Goal: Task Accomplishment & Management: Manage account settings

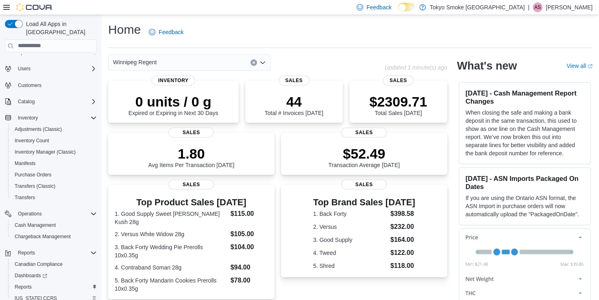
scroll to position [43, 0]
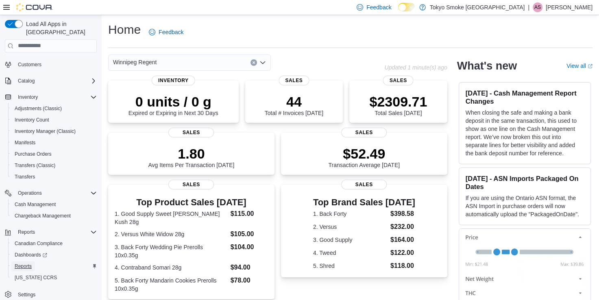
click at [31, 263] on span "Reports" at bounding box center [23, 266] width 17 height 7
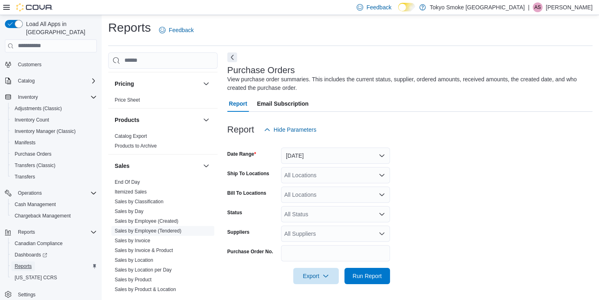
scroll to position [529, 0]
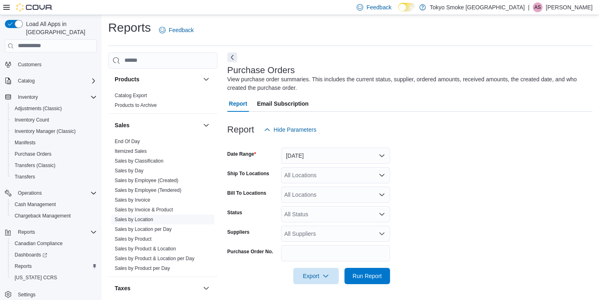
click at [143, 217] on link "Sales by Location" at bounding box center [134, 220] width 39 height 6
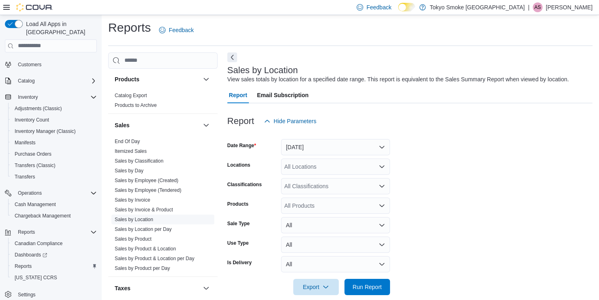
scroll to position [13, 0]
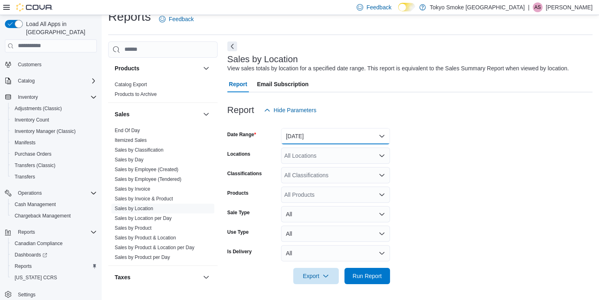
click at [292, 136] on button "Yesterday" at bounding box center [335, 136] width 109 height 16
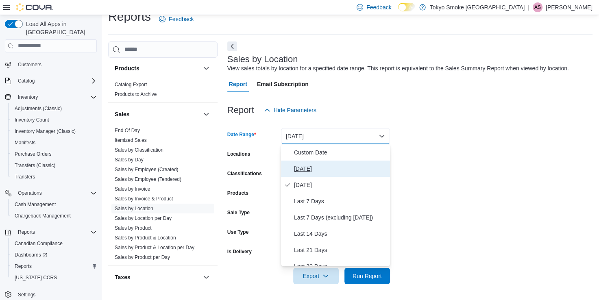
click at [312, 171] on span "Today" at bounding box center [340, 169] width 93 height 10
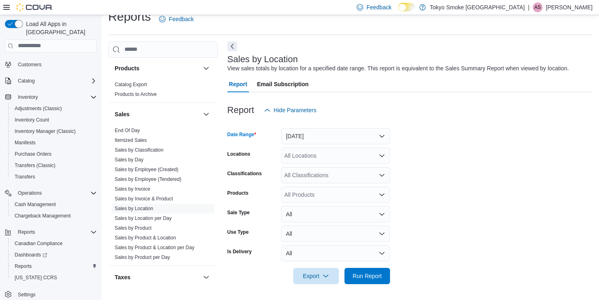
click at [321, 150] on div "All Locations" at bounding box center [335, 156] width 109 height 16
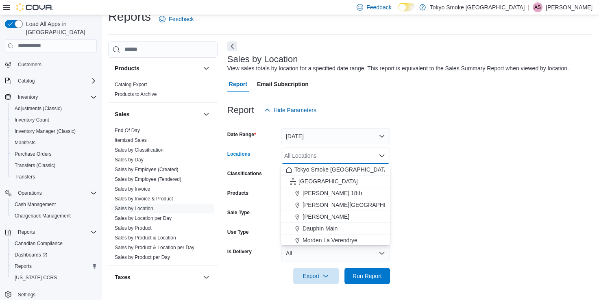
click at [314, 179] on span "Manitoba" at bounding box center [328, 181] width 59 height 8
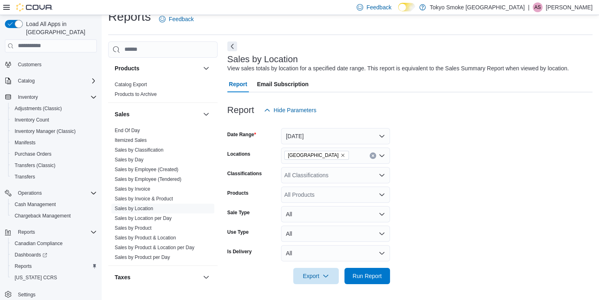
click at [491, 205] on form "Date Range Today Locations Manitoba Classifications All Classifications Product…" at bounding box center [409, 201] width 365 height 166
click at [357, 279] on span "Run Report" at bounding box center [367, 276] width 29 height 8
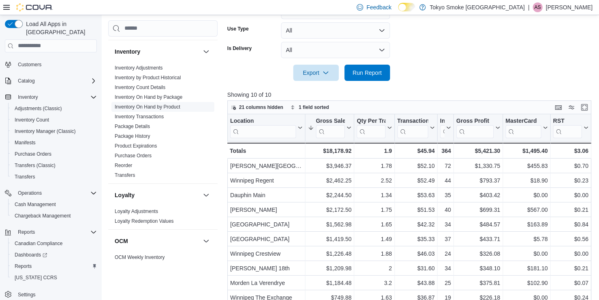
scroll to position [244, 0]
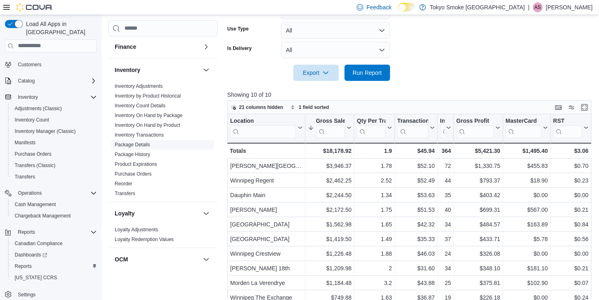
click at [130, 171] on link "Purchase Orders" at bounding box center [133, 174] width 37 height 6
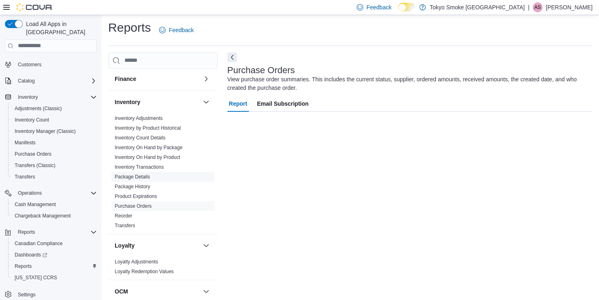
scroll to position [2, 0]
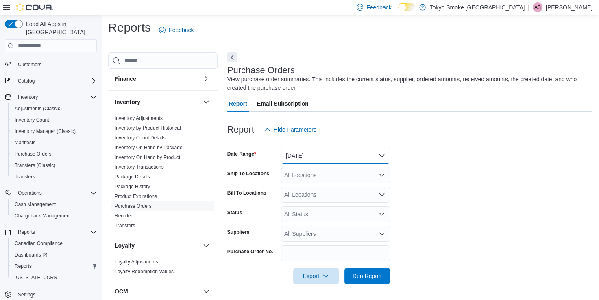
click at [305, 159] on button "Yesterday" at bounding box center [335, 156] width 109 height 16
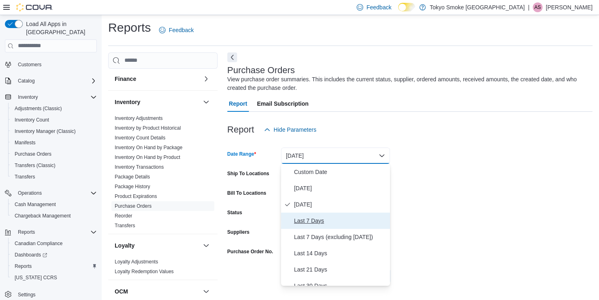
click at [301, 219] on span "Last 7 Days" at bounding box center [340, 221] width 93 height 10
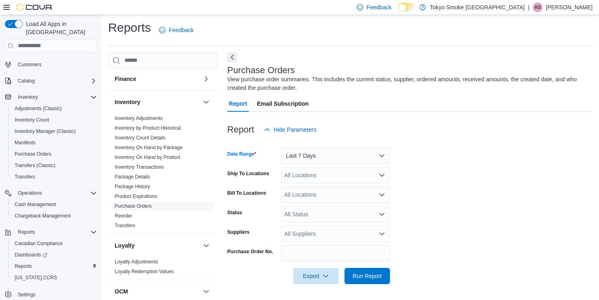
click at [316, 168] on div "All Locations" at bounding box center [335, 175] width 109 height 16
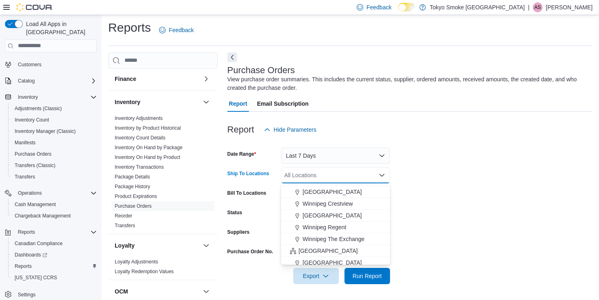
scroll to position [81, 0]
click at [358, 212] on span "[GEOGRAPHIC_DATA]" at bounding box center [332, 214] width 59 height 8
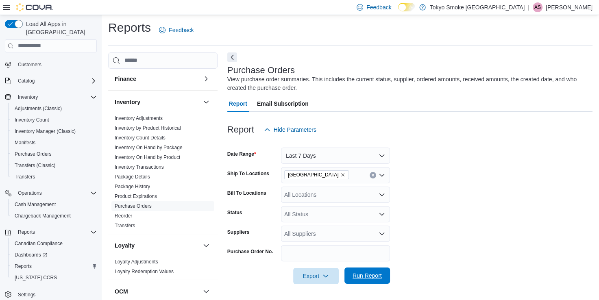
click at [367, 274] on span "Run Report" at bounding box center [367, 276] width 29 height 8
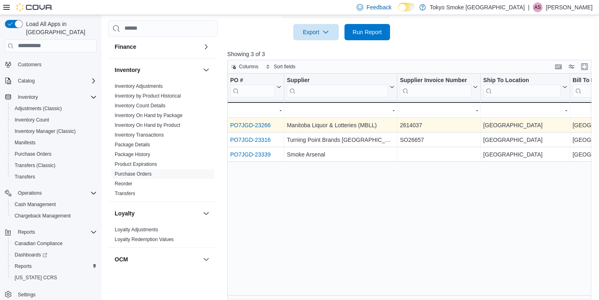
click at [261, 122] on link "PO7JGD-23266" at bounding box center [250, 125] width 41 height 7
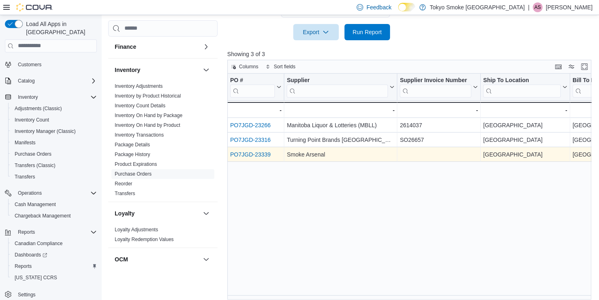
click at [258, 153] on link "PO7JGD-23339" at bounding box center [250, 154] width 41 height 7
click at [260, 155] on link "PO7JGD-23339" at bounding box center [250, 154] width 41 height 7
click at [264, 155] on link "PO7JGD-23339" at bounding box center [250, 154] width 41 height 7
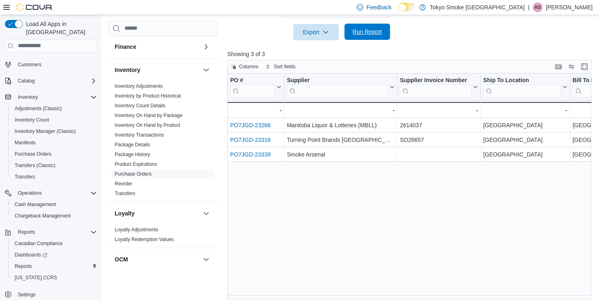
click at [360, 35] on span "Run Report" at bounding box center [367, 32] width 29 height 8
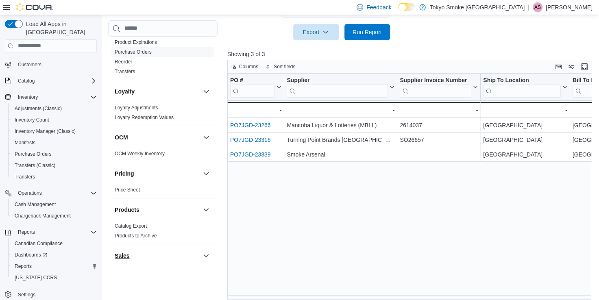
scroll to position [558, 0]
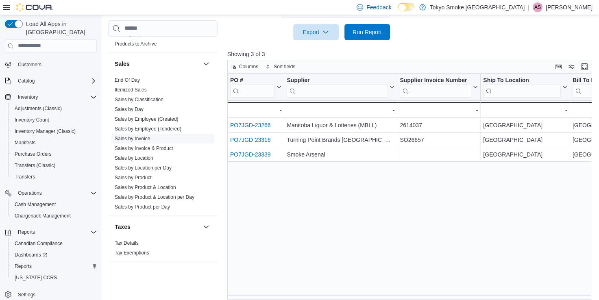
click at [146, 155] on link "Sales by Location" at bounding box center [134, 158] width 39 height 6
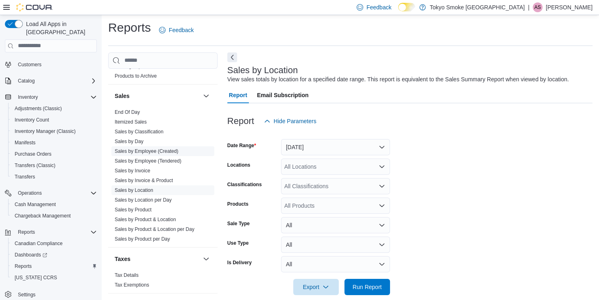
scroll to position [13, 0]
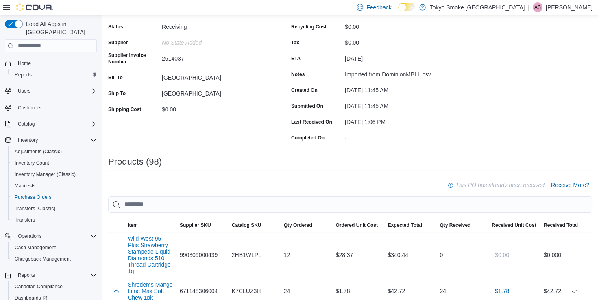
scroll to position [122, 0]
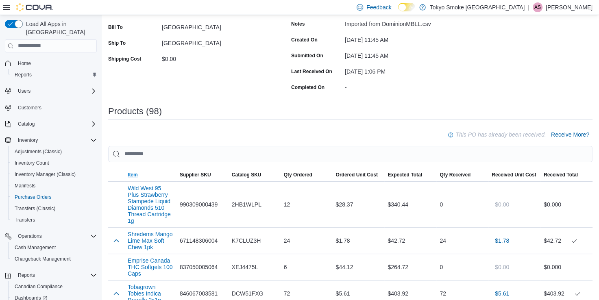
click at [129, 175] on span "Item" at bounding box center [133, 175] width 10 height 7
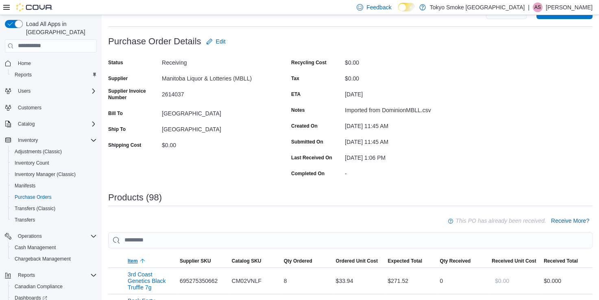
scroll to position [81, 0]
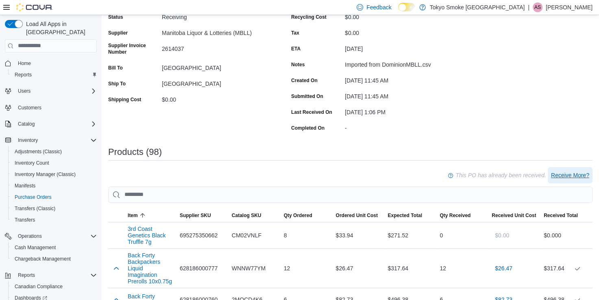
click at [584, 172] on span "Receive More?" at bounding box center [570, 175] width 38 height 8
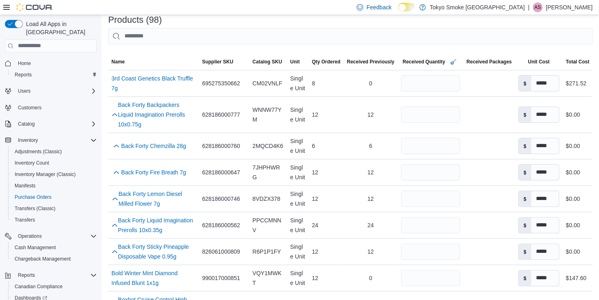
scroll to position [163, 0]
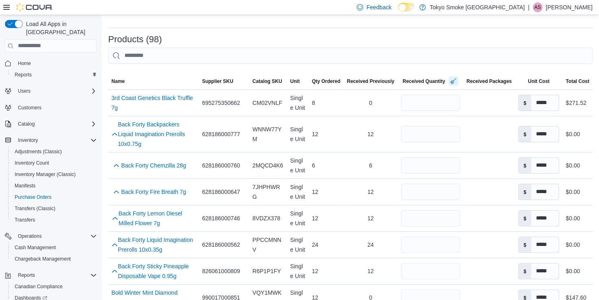
click at [452, 82] on button "button" at bounding box center [454, 81] width 10 height 10
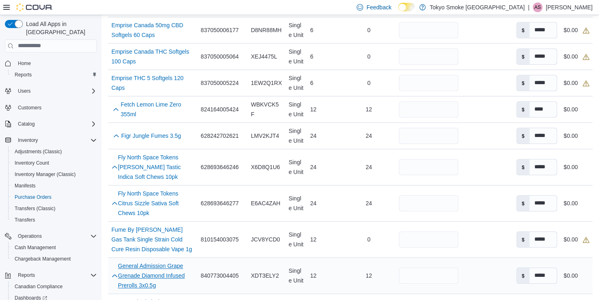
scroll to position [773, 0]
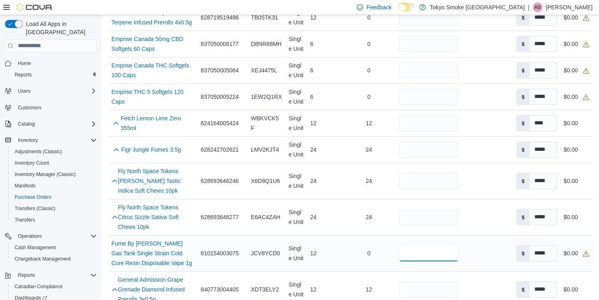
click at [415, 245] on input "number" at bounding box center [428, 253] width 59 height 16
type input "**"
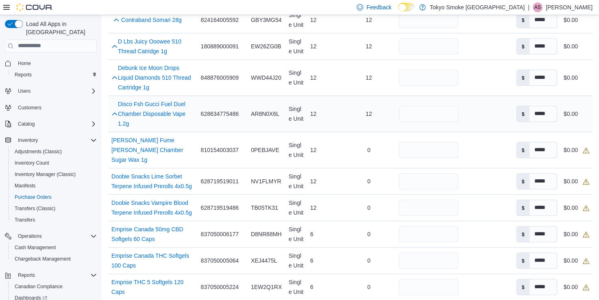
scroll to position [529, 0]
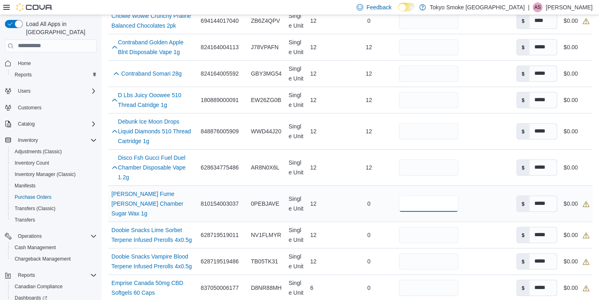
click at [424, 196] on input "number" at bounding box center [428, 204] width 59 height 16
type input "**"
click at [430, 227] on input "number" at bounding box center [428, 235] width 59 height 16
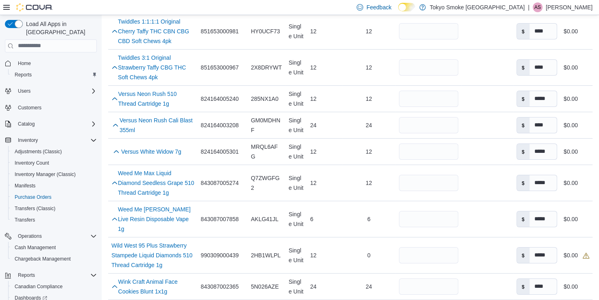
scroll to position [2840, 0]
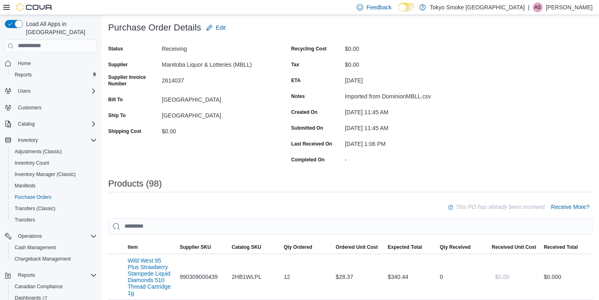
scroll to position [122, 0]
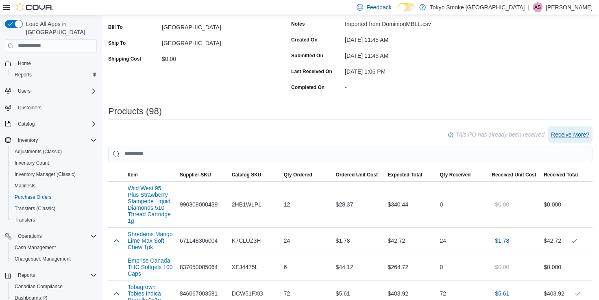
click at [570, 135] on span "Receive More?" at bounding box center [570, 135] width 38 height 8
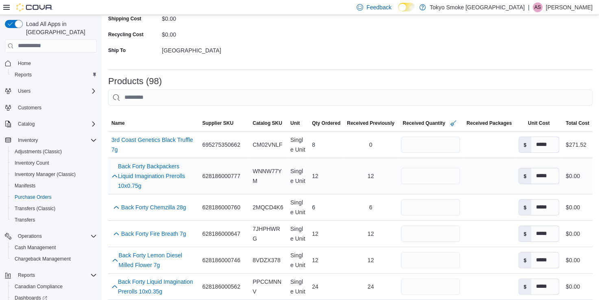
scroll to position [122, 0]
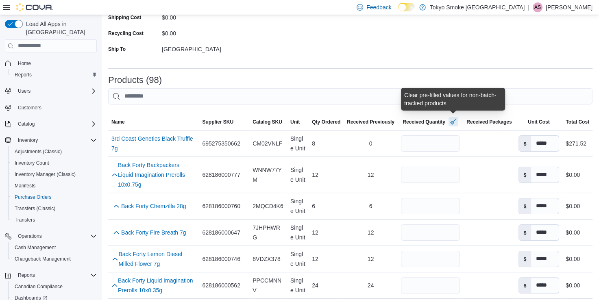
click at [453, 122] on button "button" at bounding box center [454, 122] width 10 height 10
click at [436, 141] on input "number" at bounding box center [428, 143] width 59 height 16
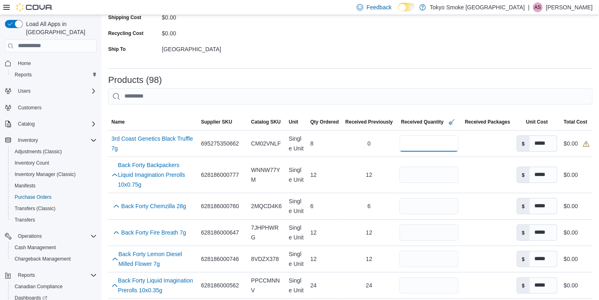
type input "*"
click at [444, 112] on div at bounding box center [350, 110] width 484 height 10
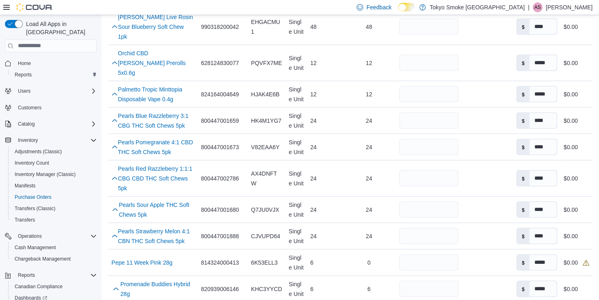
scroll to position [2840, 0]
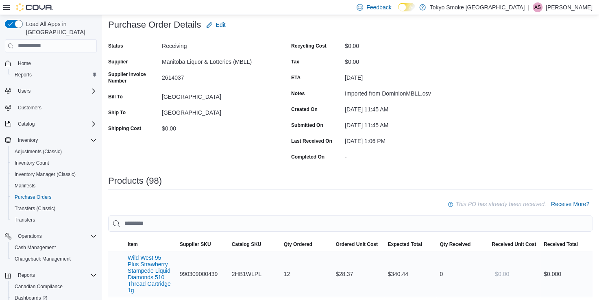
scroll to position [122, 0]
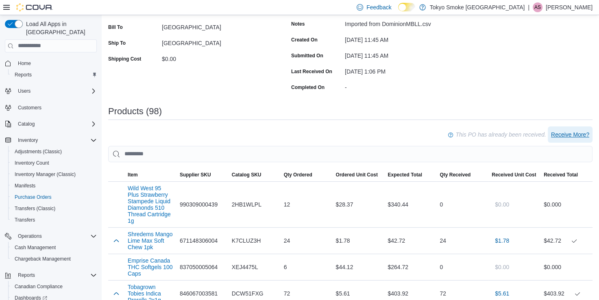
click at [569, 138] on span "Receive More?" at bounding box center [570, 135] width 38 height 8
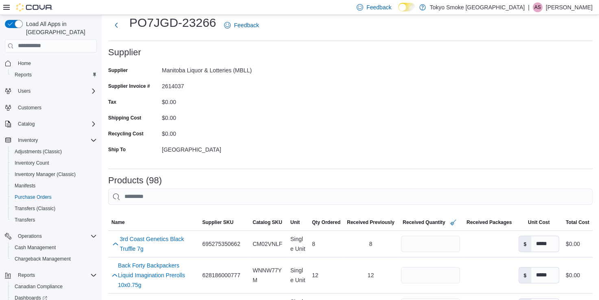
scroll to position [41, 0]
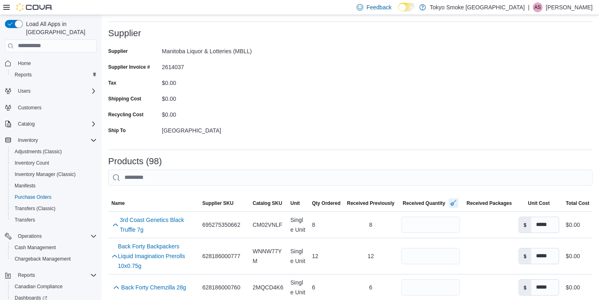
click at [452, 204] on button "button" at bounding box center [454, 203] width 10 height 10
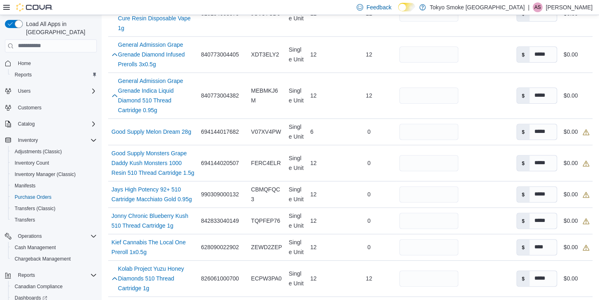
scroll to position [1098, 0]
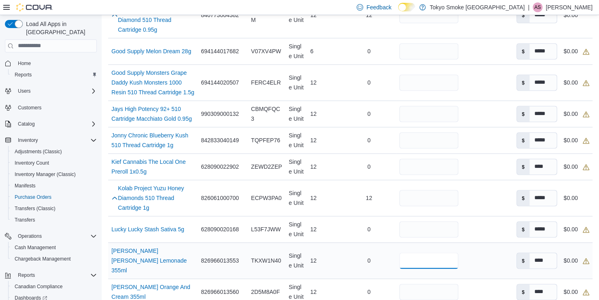
click at [435, 253] on input "number" at bounding box center [428, 261] width 59 height 16
type input "**"
click at [424, 284] on input "number" at bounding box center [428, 292] width 59 height 16
type input "**"
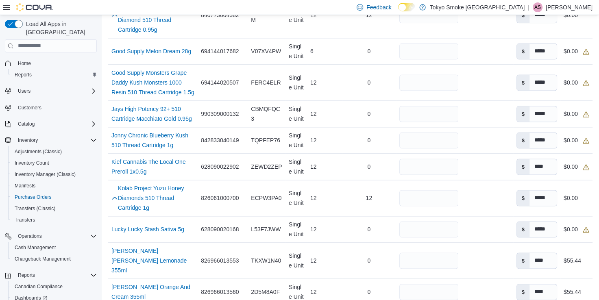
type input "**"
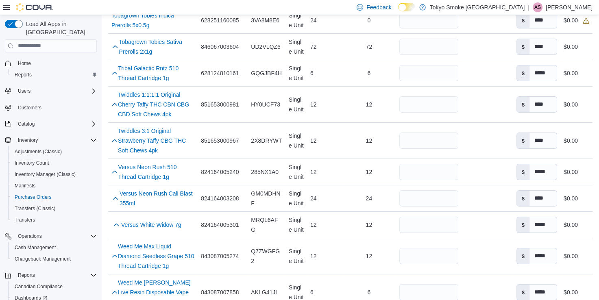
scroll to position [2840, 0]
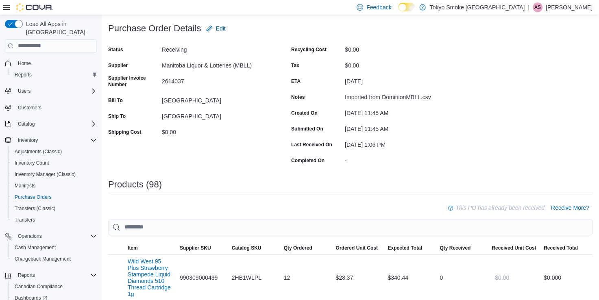
scroll to position [122, 0]
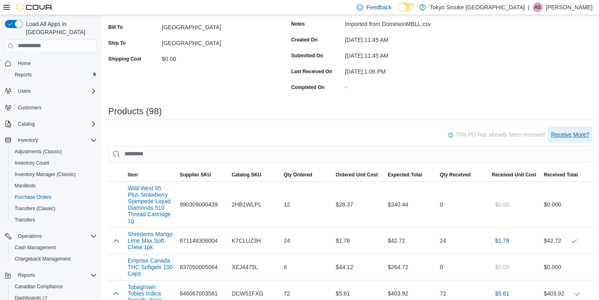
click at [575, 132] on span "Receive More?" at bounding box center [570, 135] width 38 height 8
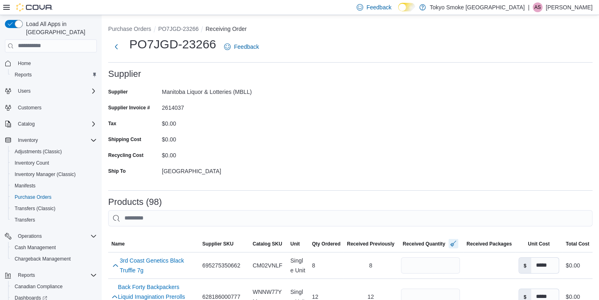
click at [452, 245] on button "button" at bounding box center [454, 244] width 10 height 10
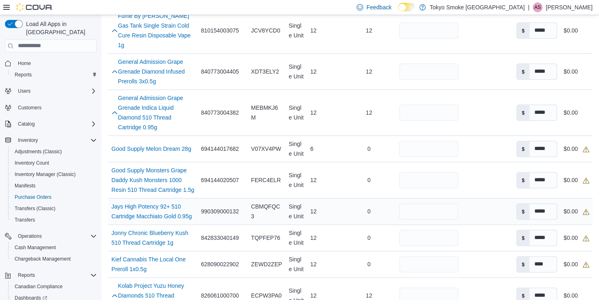
scroll to position [1058, 0]
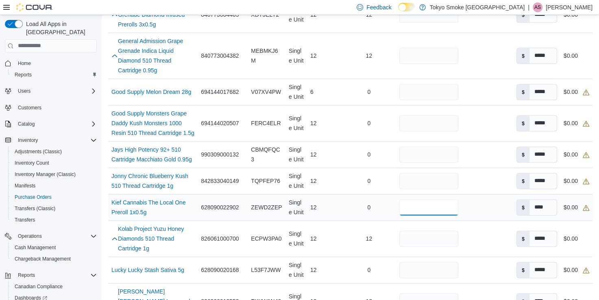
click at [441, 199] on input "number" at bounding box center [428, 207] width 59 height 16
type input "**"
click at [429, 231] on input "number" at bounding box center [428, 239] width 59 height 16
click at [429, 262] on input "number" at bounding box center [428, 270] width 59 height 16
type input "**"
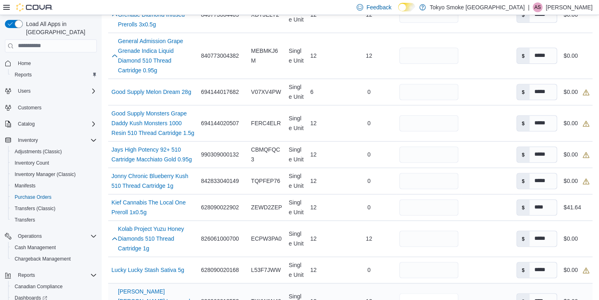
click at [424, 293] on input "number" at bounding box center [428, 301] width 59 height 16
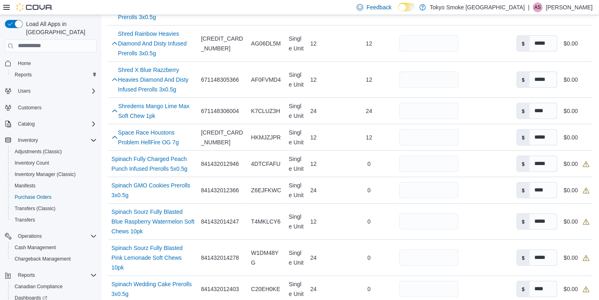
scroll to position [2034, 0]
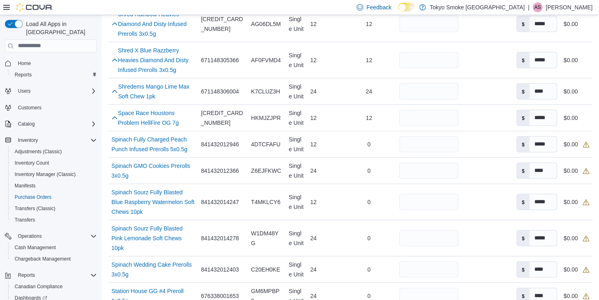
type input "*"
type input "**"
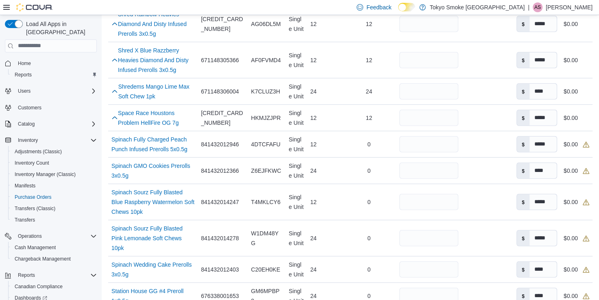
type input "*"
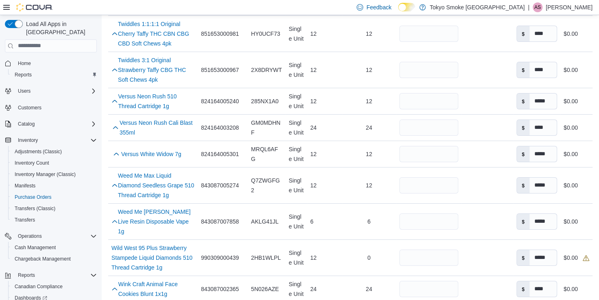
scroll to position [2840, 0]
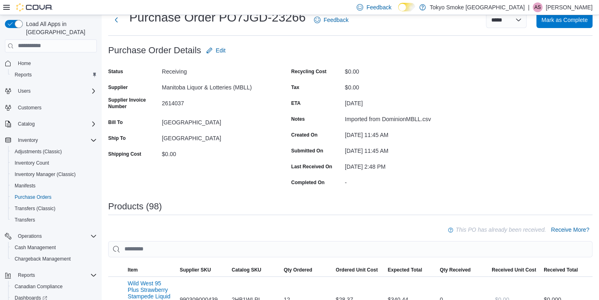
scroll to position [41, 0]
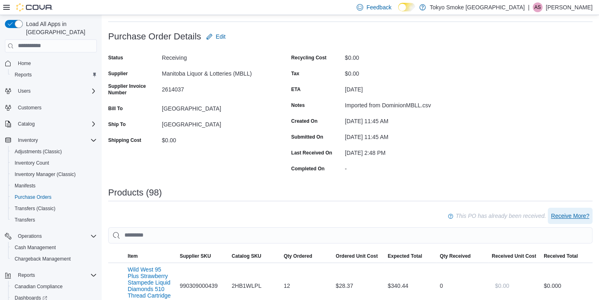
click at [578, 217] on span "Receive More?" at bounding box center [570, 216] width 38 height 8
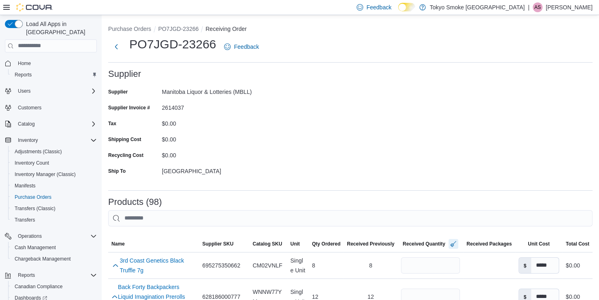
drag, startPoint x: 451, startPoint y: 244, endPoint x: 482, endPoint y: 210, distance: 45.5
click at [451, 244] on button "button" at bounding box center [454, 244] width 10 height 10
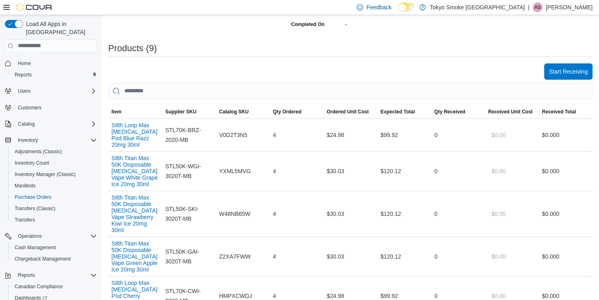
scroll to position [122, 0]
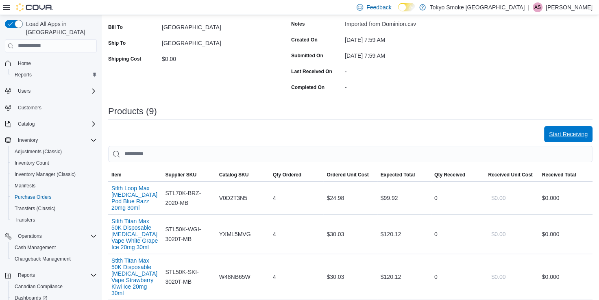
click at [582, 132] on span "Start Receiving" at bounding box center [568, 134] width 39 height 8
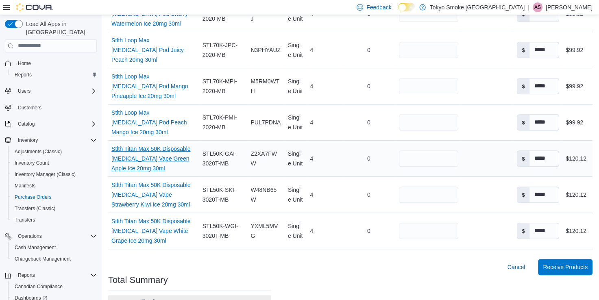
scroll to position [333, 0]
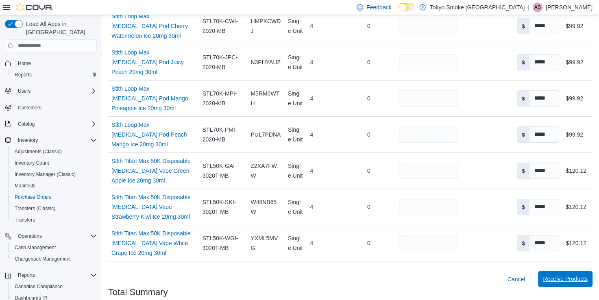
click at [580, 271] on span "Receive Products" at bounding box center [565, 279] width 45 height 16
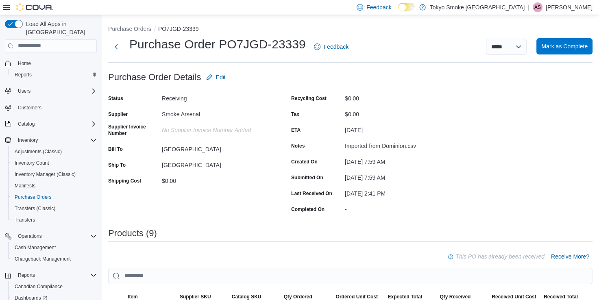
click at [581, 48] on span "Mark as Complete" at bounding box center [564, 46] width 46 height 8
